Goal: Task Accomplishment & Management: Complete application form

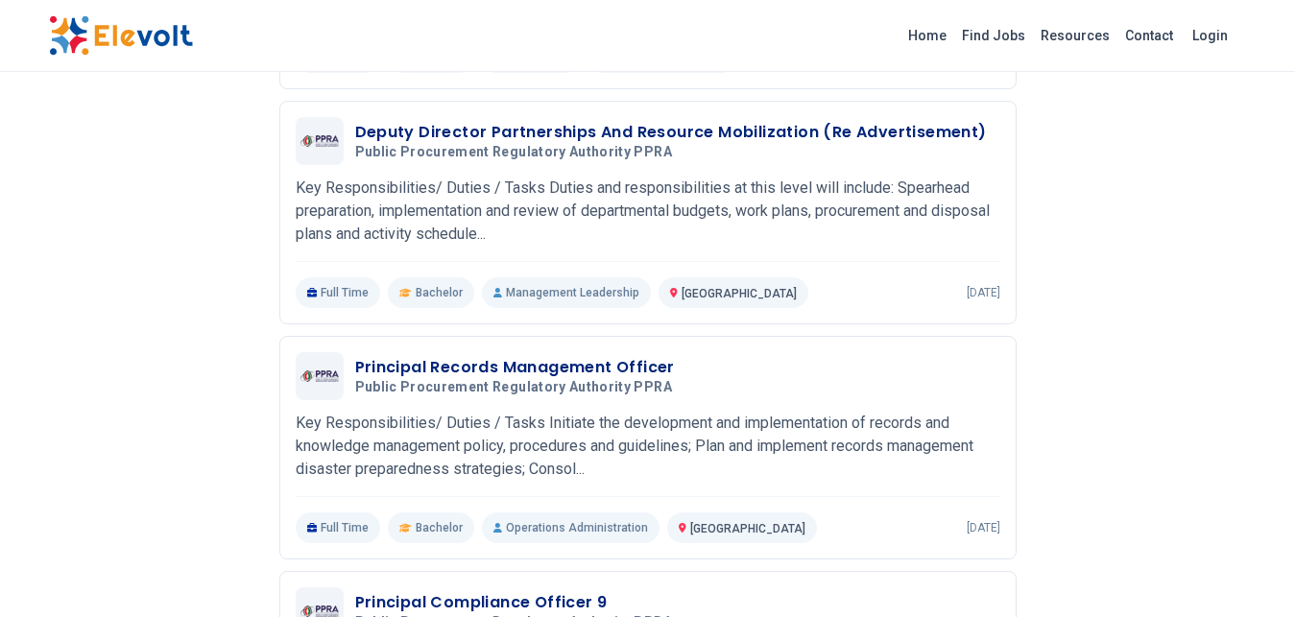
scroll to position [490, 0]
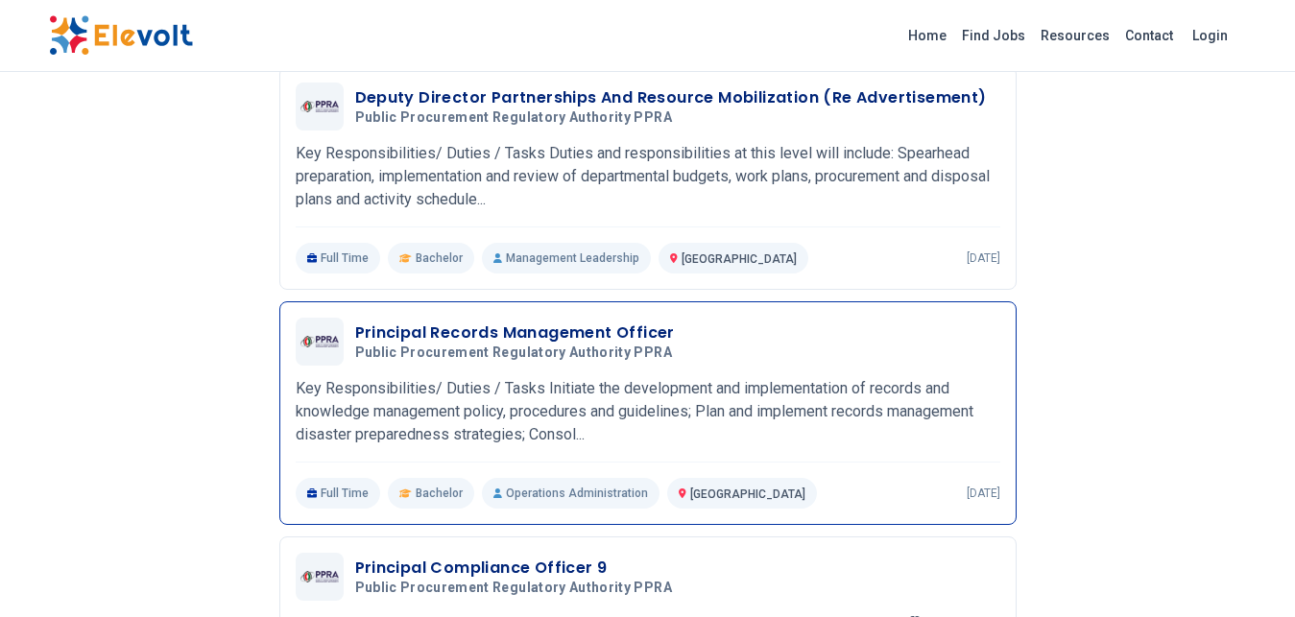
click at [541, 333] on h3 "Principal Records Management Officer" at bounding box center [517, 333] width 324 height 23
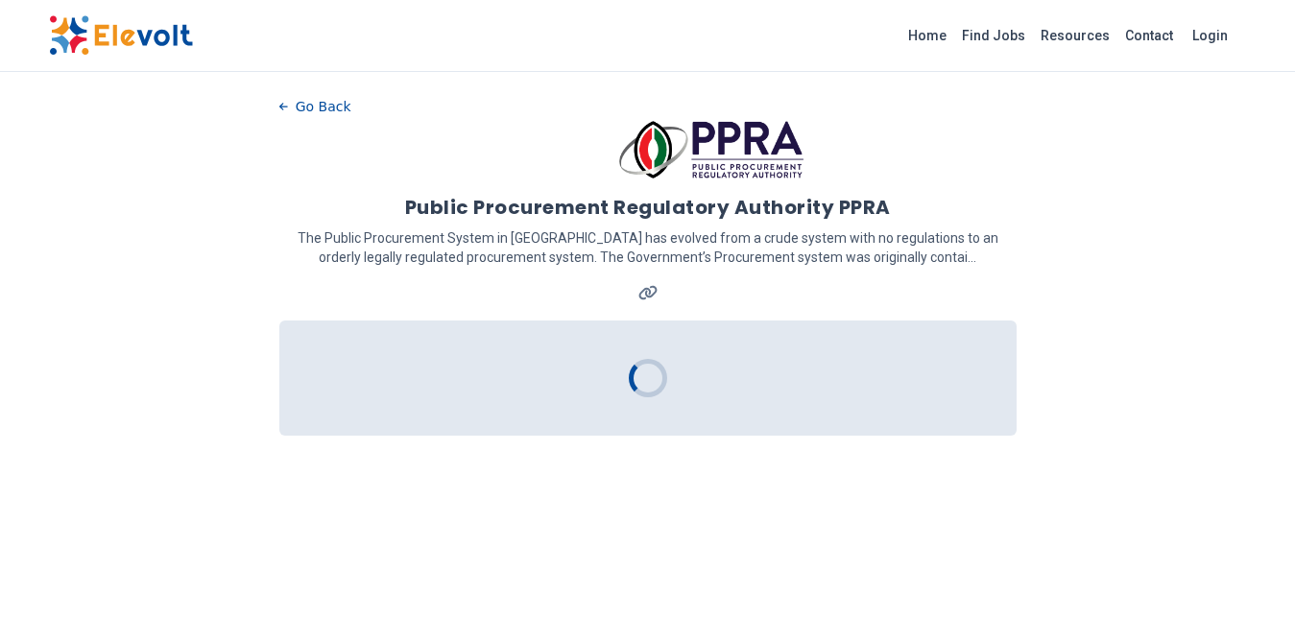
scroll to position [147, 0]
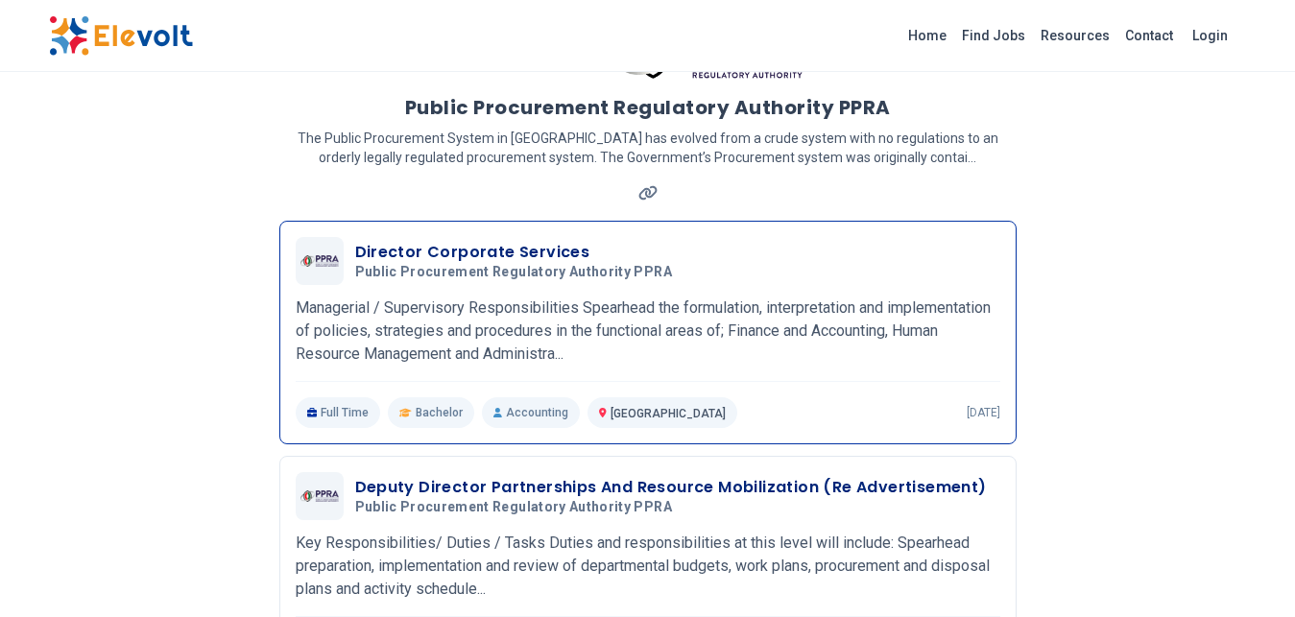
scroll to position [98, 0]
click at [399, 254] on h3 "Director Corporate Services" at bounding box center [517, 254] width 324 height 23
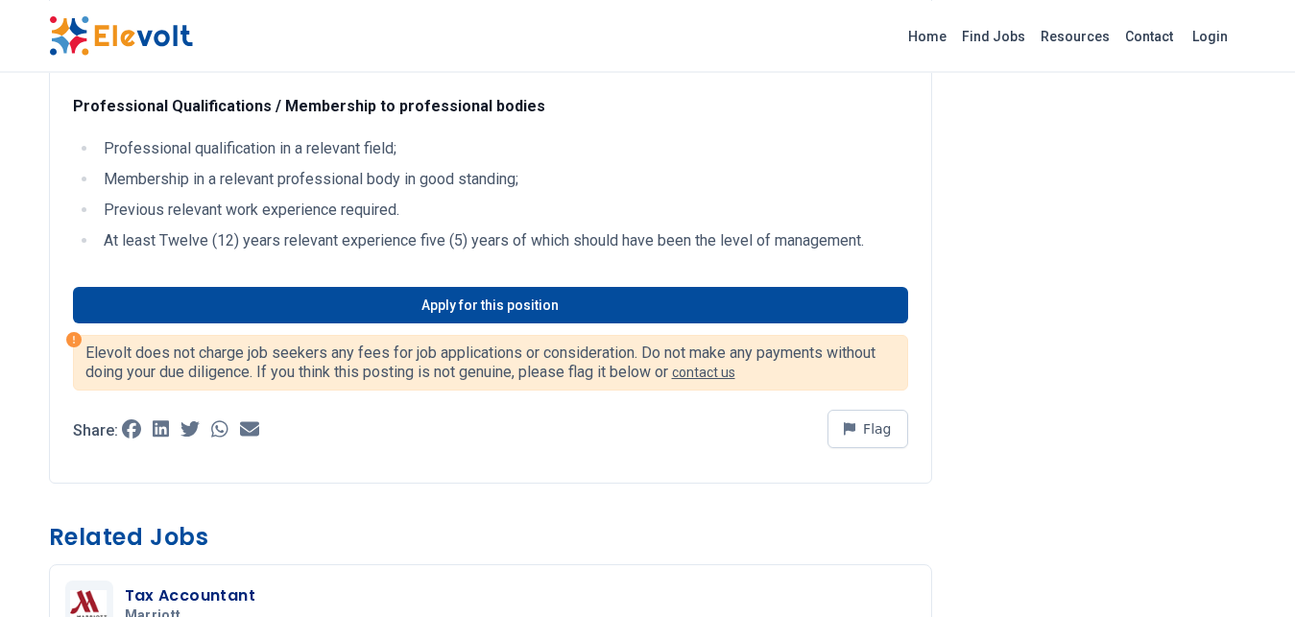
scroll to position [1175, 0]
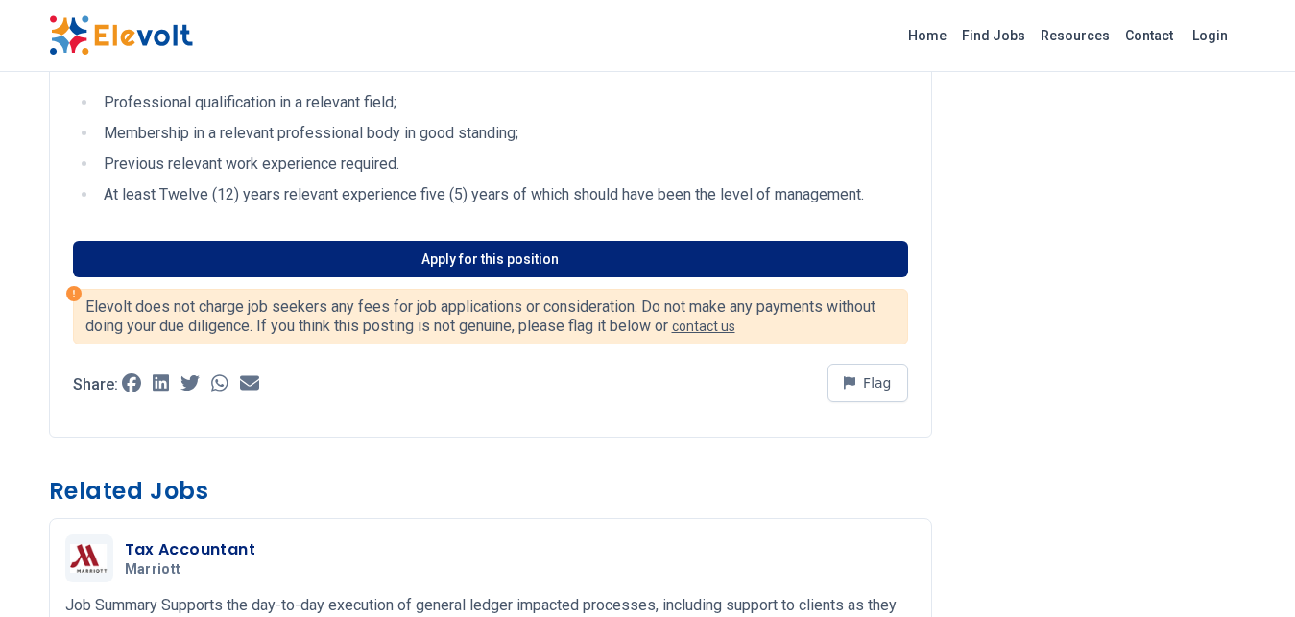
click at [479, 263] on link "Apply for this position" at bounding box center [490, 259] width 835 height 36
